Goal: Navigation & Orientation: Find specific page/section

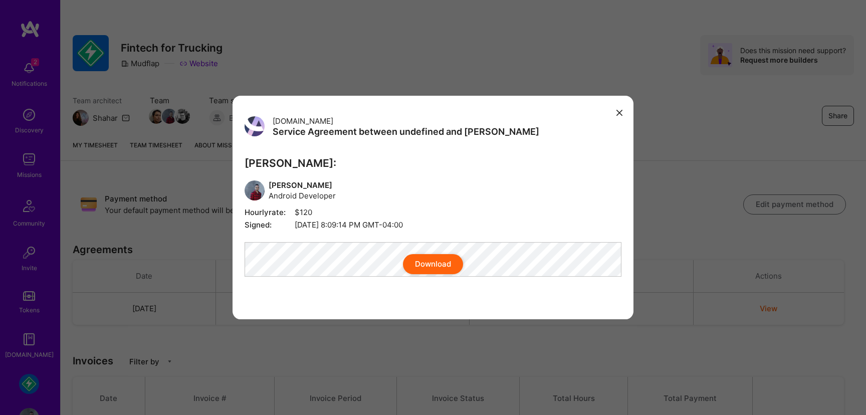
click at [620, 110] on icon "modal" at bounding box center [619, 113] width 6 height 6
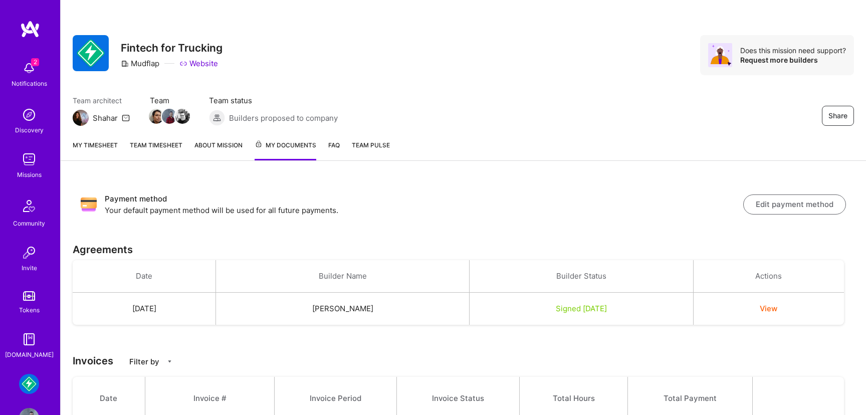
click at [35, 378] on img at bounding box center [29, 384] width 20 height 20
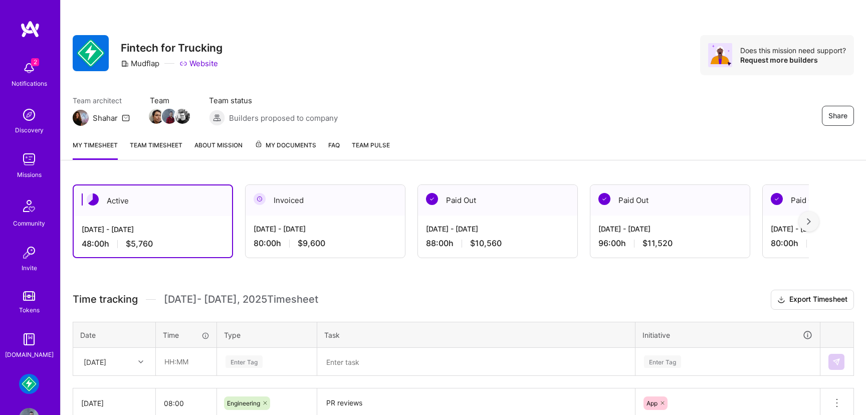
click at [30, 383] on img at bounding box center [29, 384] width 20 height 20
click at [28, 160] on img at bounding box center [29, 159] width 20 height 20
